Goal: Navigation & Orientation: Find specific page/section

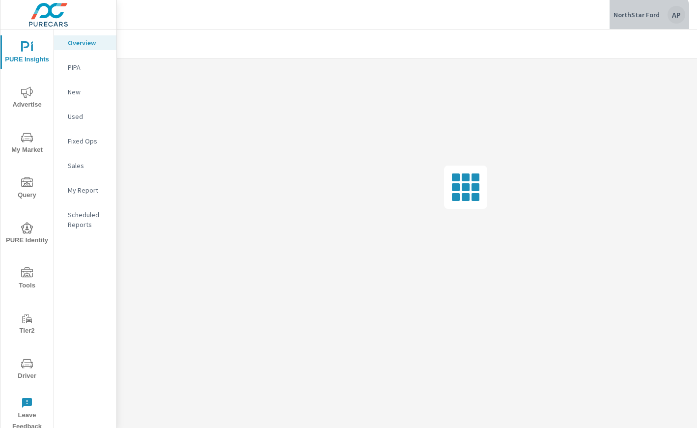
click at [638, 19] on p "NorthStar Ford" at bounding box center [636, 14] width 46 height 9
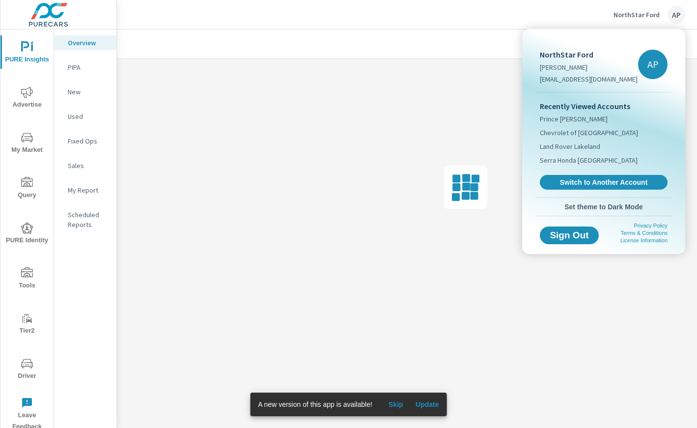
click at [605, 190] on div "Recently Viewed Accounts Prince [PERSON_NAME] Chevrolet of [GEOGRAPHIC_DATA] La…" at bounding box center [604, 144] width 136 height 105
click at [606, 181] on span "Switch to Another Account" at bounding box center [603, 182] width 120 height 9
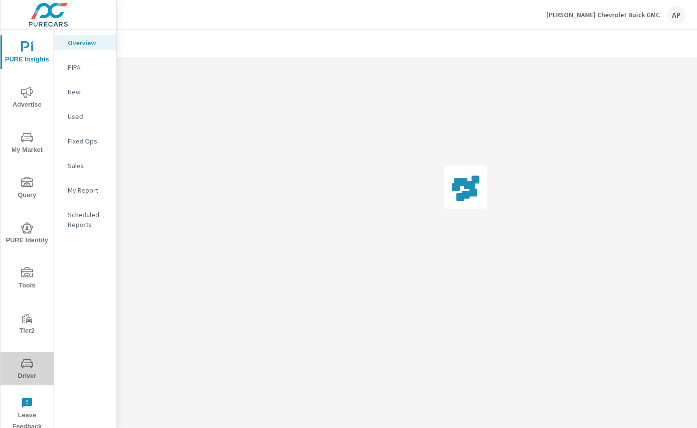
click at [36, 368] on span "Driver" at bounding box center [26, 370] width 47 height 24
